Goal: Information Seeking & Learning: Compare options

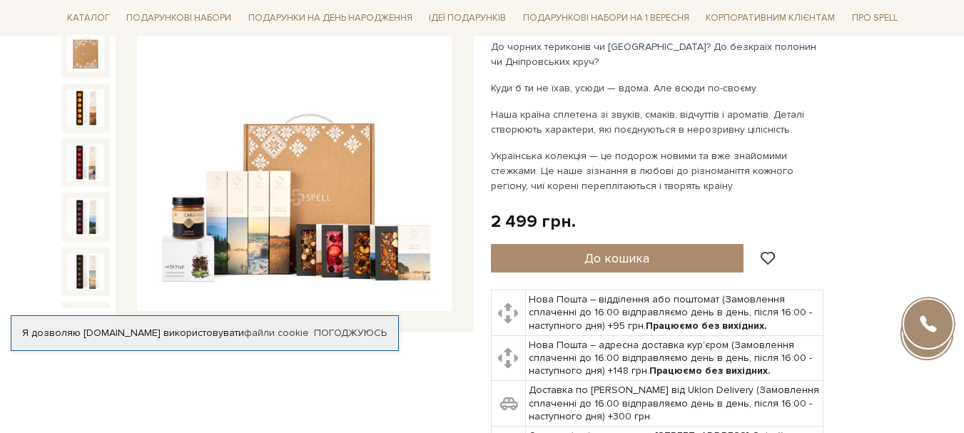
scroll to position [219, 0]
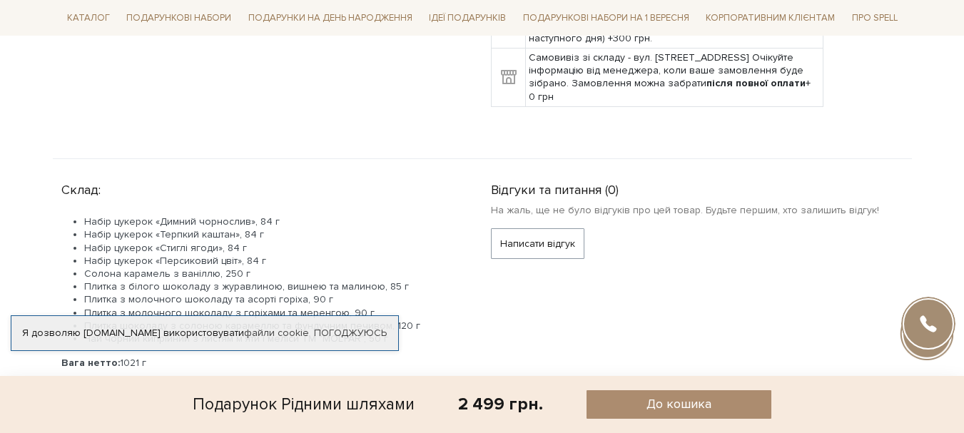
scroll to position [608, 0]
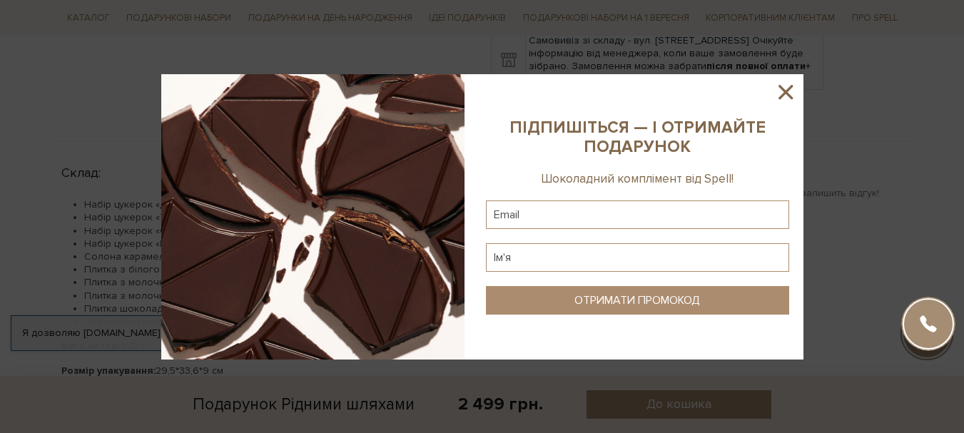
click at [782, 89] on icon at bounding box center [785, 92] width 14 height 14
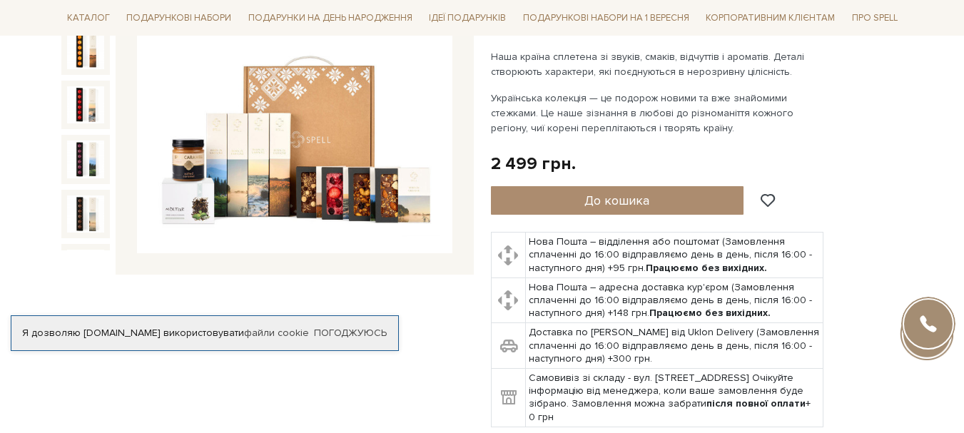
scroll to position [266, 0]
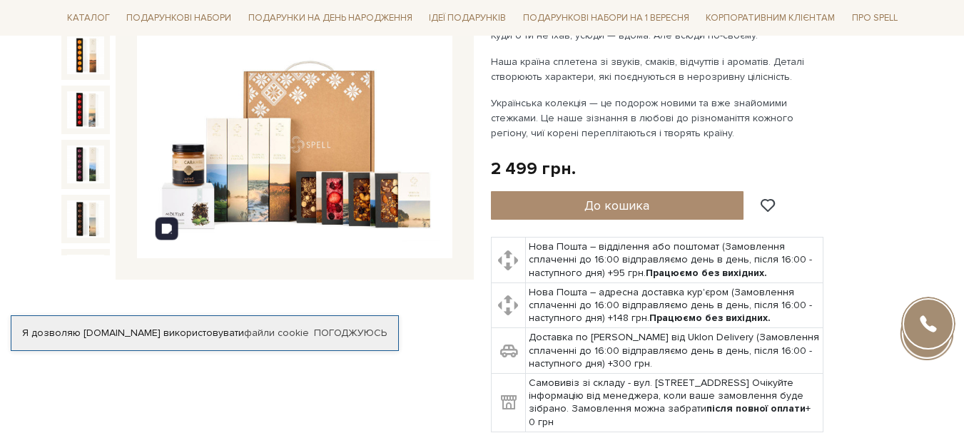
click at [309, 138] on img at bounding box center [294, 101] width 315 height 315
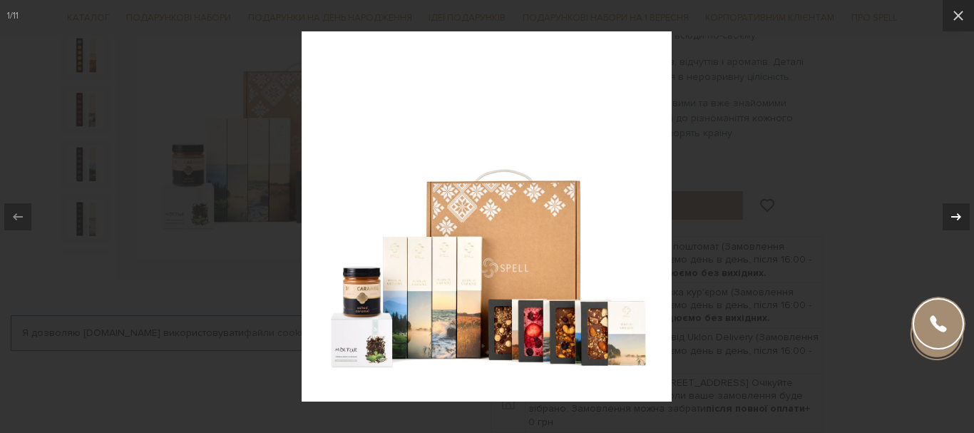
click at [952, 216] on icon at bounding box center [956, 216] width 10 height 7
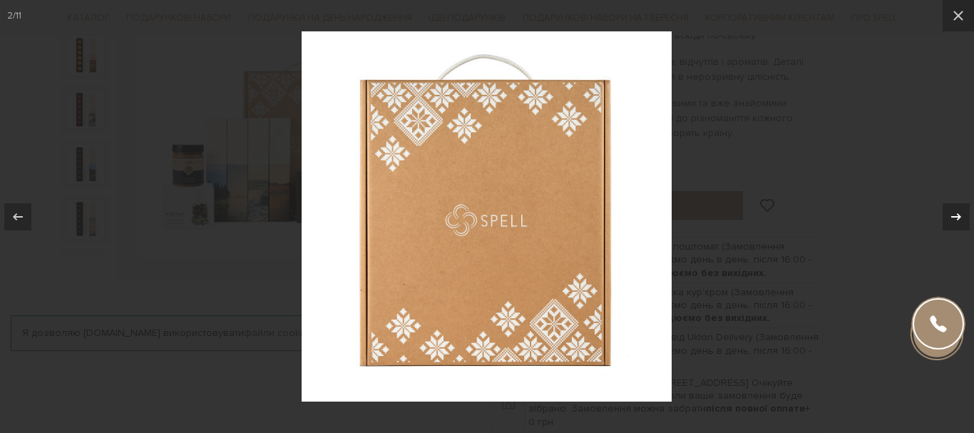
click at [952, 216] on icon at bounding box center [956, 216] width 10 height 7
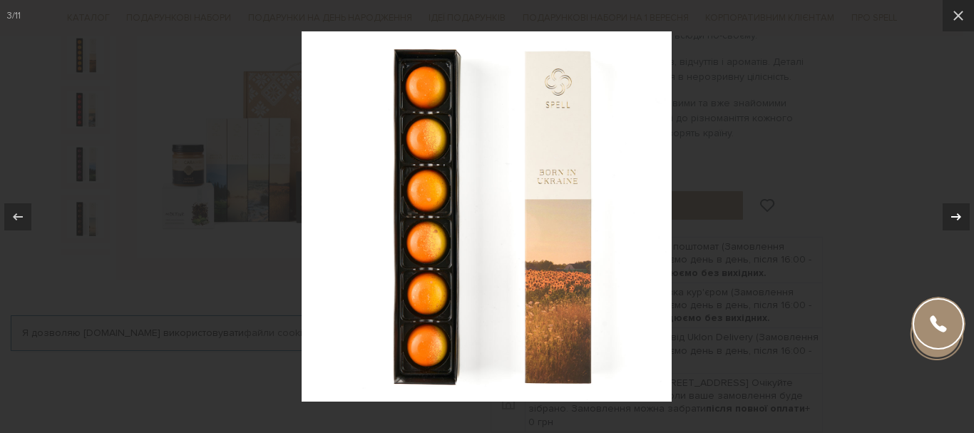
click at [952, 216] on icon at bounding box center [956, 216] width 10 height 7
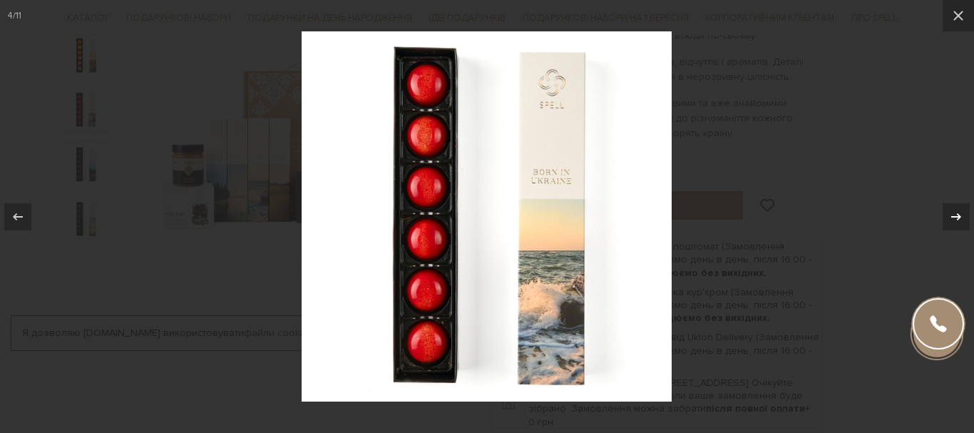
click at [952, 216] on div "4 / 11" at bounding box center [487, 216] width 974 height 433
click at [952, 216] on icon at bounding box center [956, 216] width 10 height 7
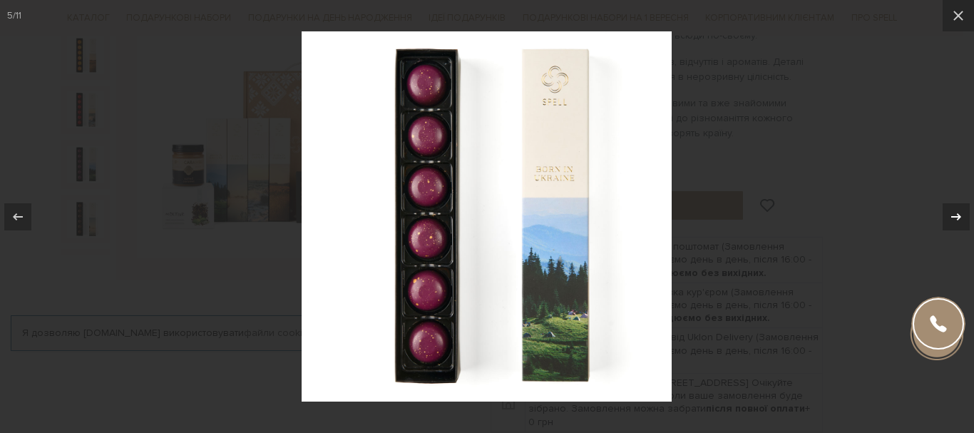
click at [952, 216] on div "5 / 11" at bounding box center [487, 216] width 974 height 433
click at [952, 216] on icon at bounding box center [956, 216] width 10 height 7
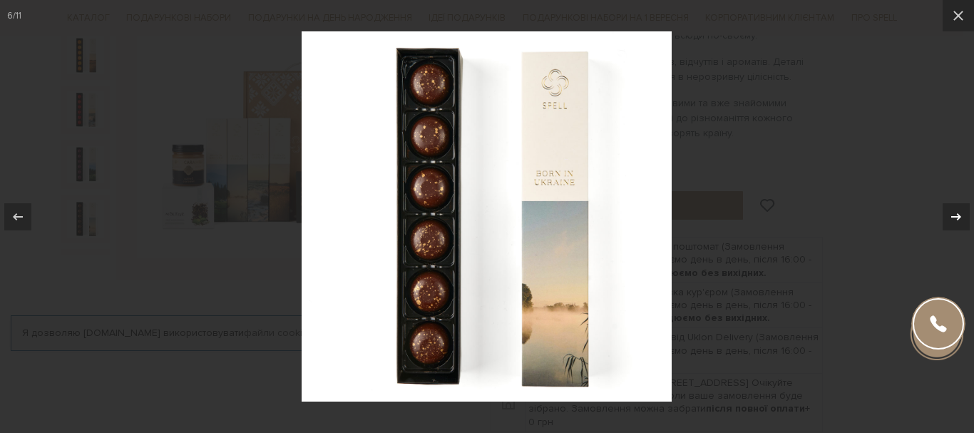
click at [952, 216] on icon at bounding box center [956, 216] width 10 height 7
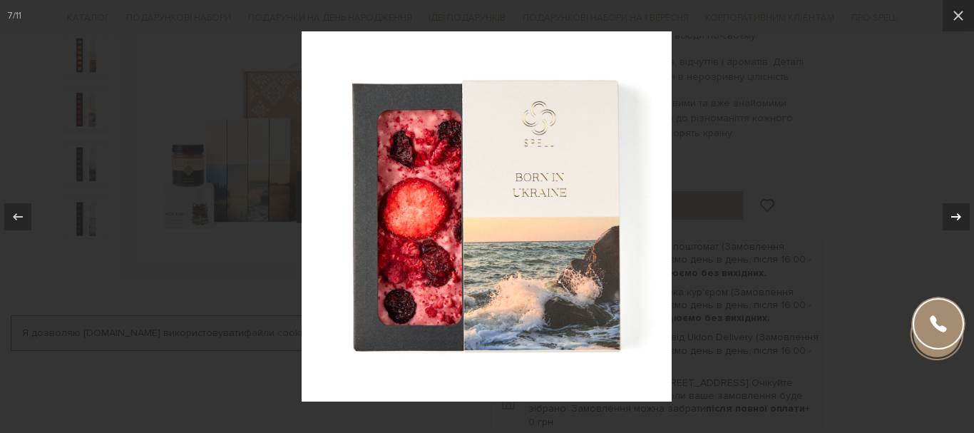
click at [952, 216] on div "7 / 11" at bounding box center [487, 216] width 974 height 433
click at [952, 216] on icon at bounding box center [956, 216] width 10 height 7
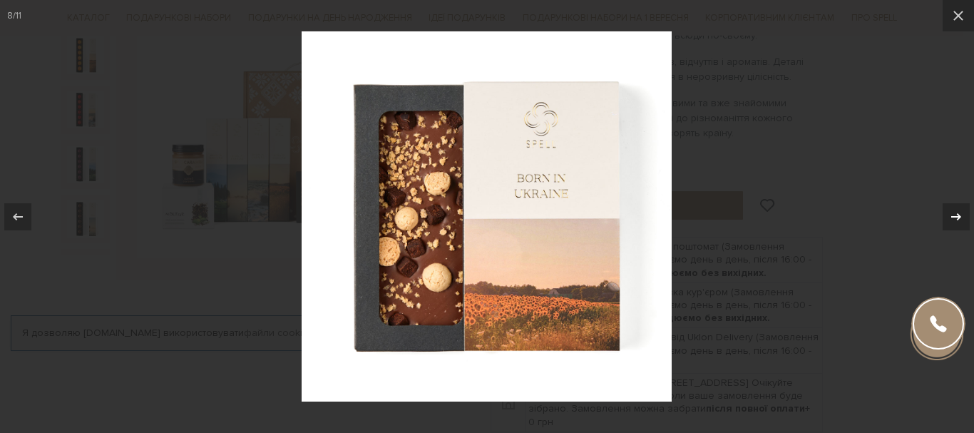
click at [952, 216] on div "8 / 11" at bounding box center [487, 216] width 974 height 433
click at [956, 14] on icon at bounding box center [958, 15] width 17 height 17
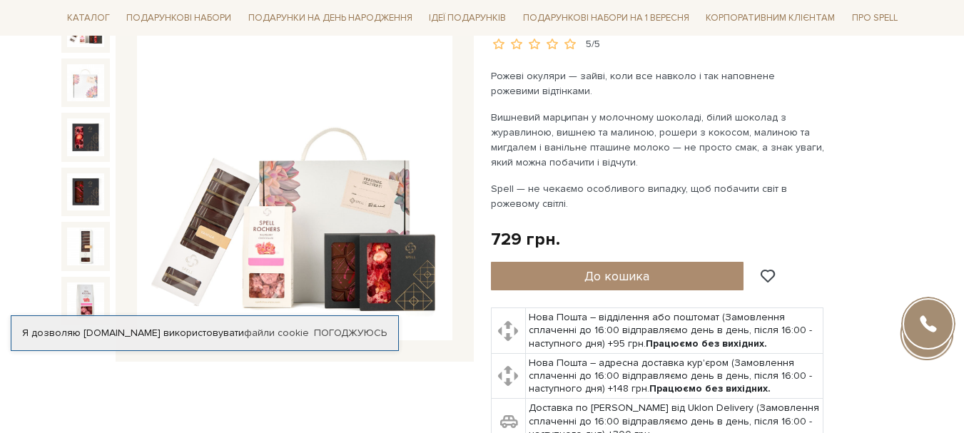
scroll to position [190, 0]
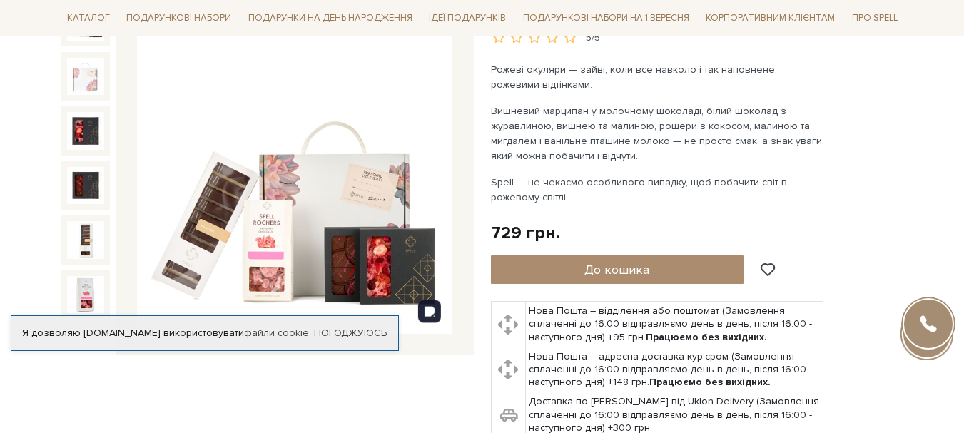
click at [309, 191] on img at bounding box center [294, 176] width 315 height 315
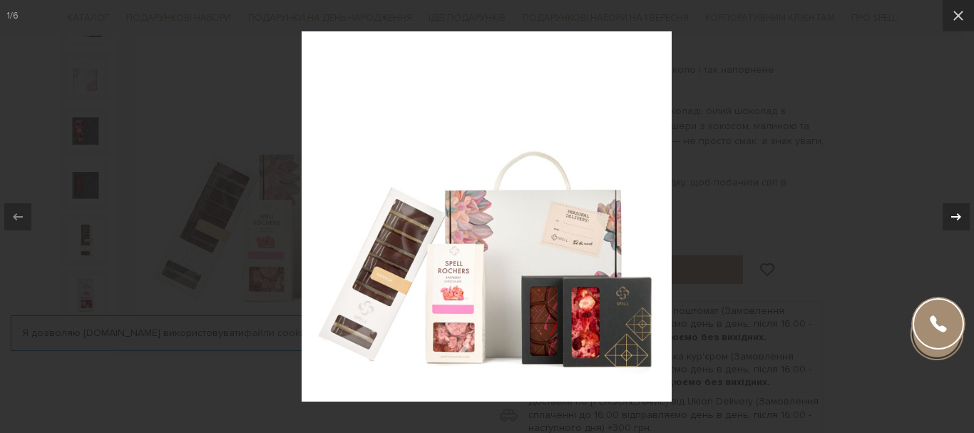
click at [959, 218] on icon at bounding box center [956, 216] width 10 height 7
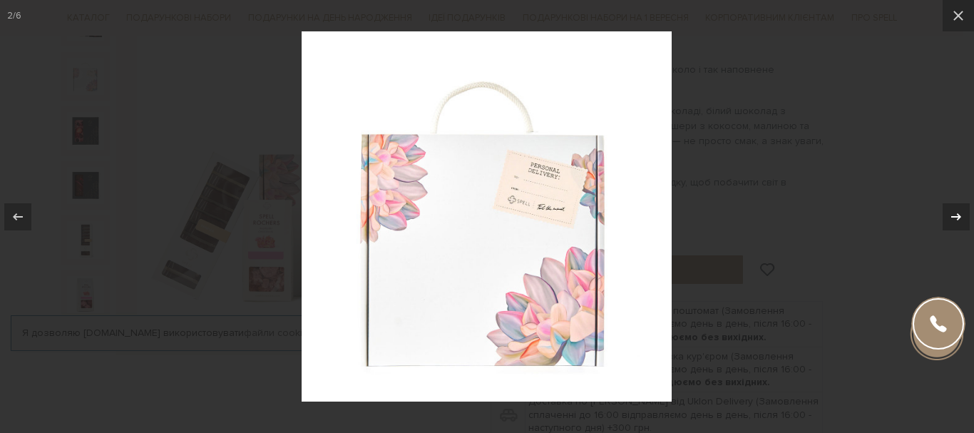
click at [959, 218] on icon at bounding box center [956, 216] width 10 height 7
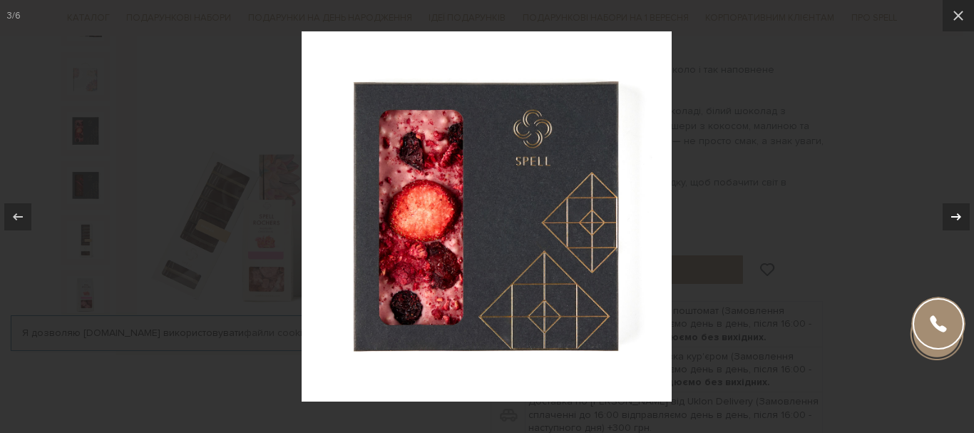
click at [959, 218] on icon at bounding box center [956, 216] width 10 height 7
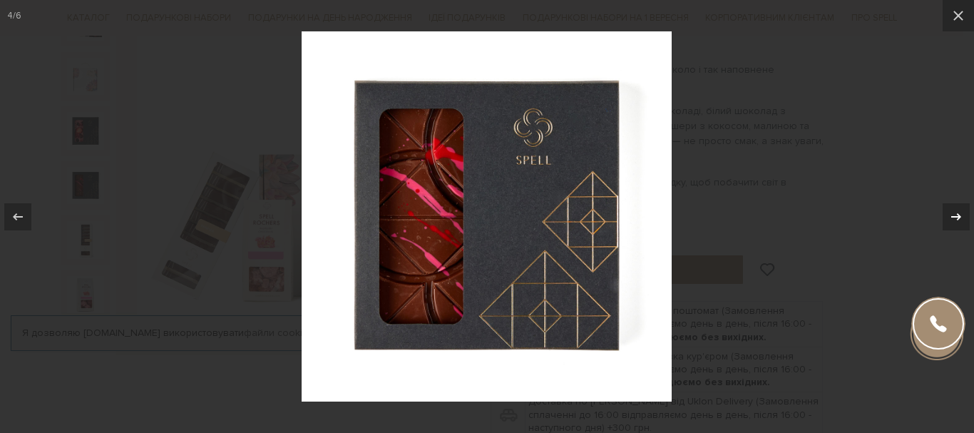
click at [959, 218] on icon at bounding box center [956, 216] width 10 height 7
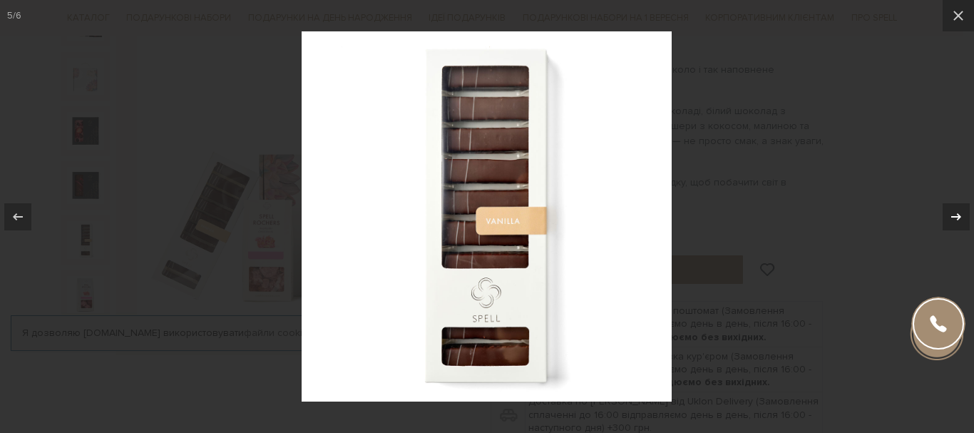
click at [959, 218] on icon at bounding box center [956, 216] width 10 height 7
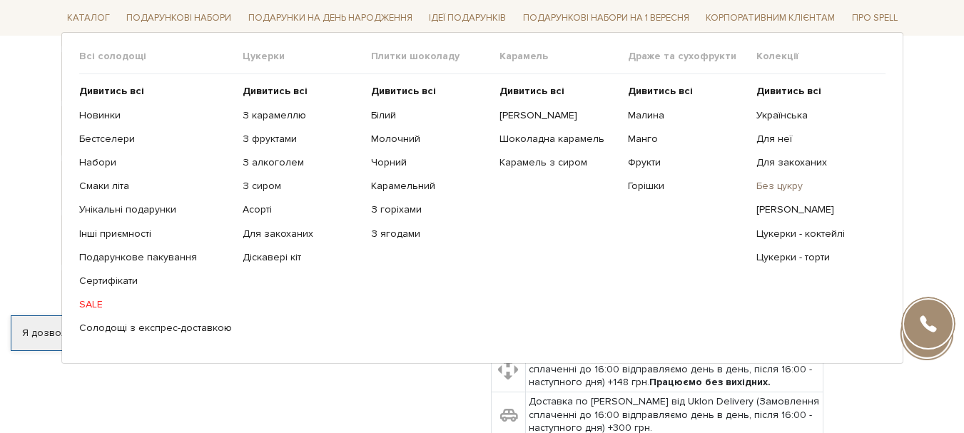
click at [759, 185] on link "Без цукру" at bounding box center [815, 186] width 118 height 13
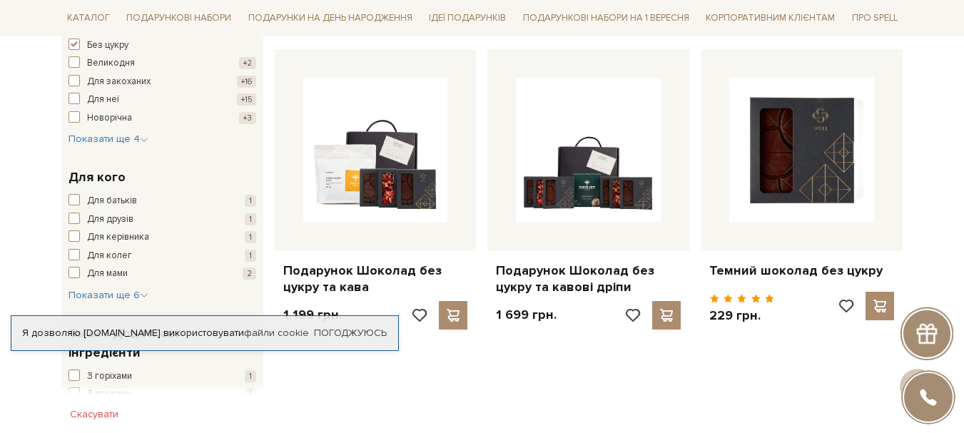
scroll to position [581, 0]
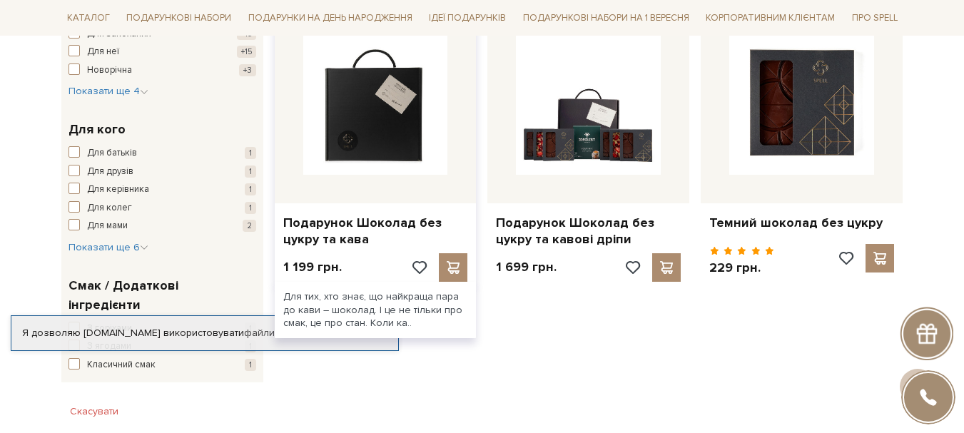
click at [377, 117] on img at bounding box center [375, 102] width 145 height 145
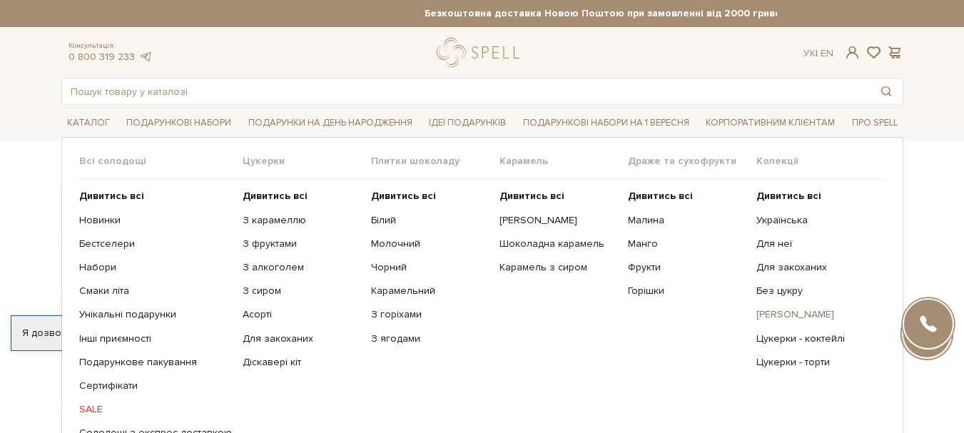
click at [767, 315] on link "[PERSON_NAME]" at bounding box center [815, 314] width 118 height 13
